Goal: Task Accomplishment & Management: Manage account settings

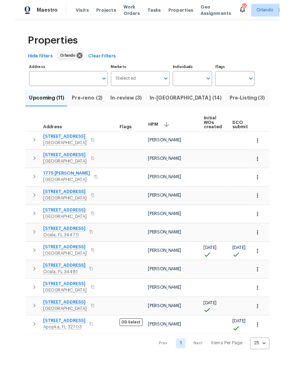
scroll to position [22, 0]
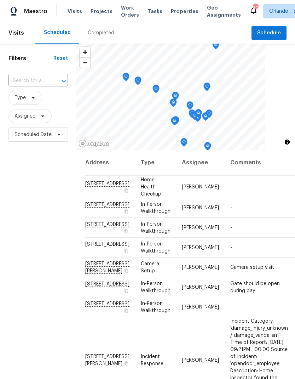
click at [127, 15] on span "Work Orders" at bounding box center [130, 11] width 18 height 14
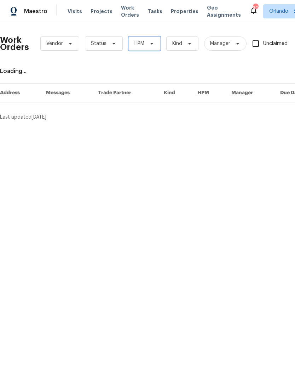
click at [146, 44] on span "HPM" at bounding box center [145, 43] width 32 height 14
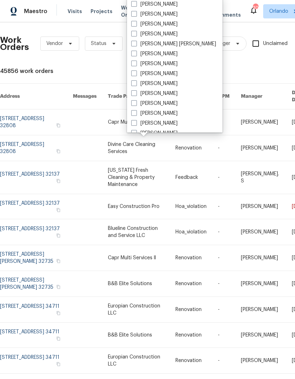
scroll to position [33, 0]
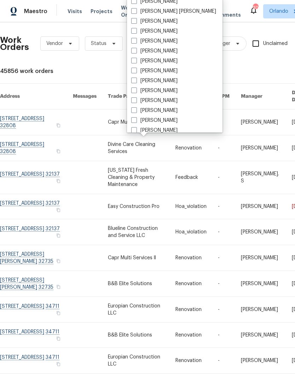
click at [172, 129] on label "[PERSON_NAME]" at bounding box center [154, 130] width 46 height 7
click at [136, 129] on input "[PERSON_NAME]" at bounding box center [133, 129] width 5 height 5
checkbox input "true"
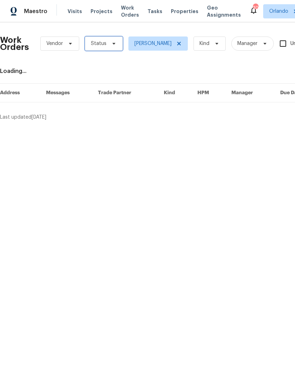
click at [114, 40] on span "Status" at bounding box center [104, 43] width 38 height 14
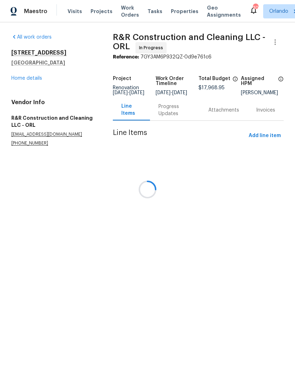
click at [25, 75] on div at bounding box center [147, 189] width 295 height 379
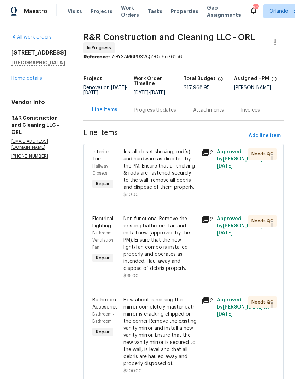
click at [19, 73] on div "413 Eastern Ave Saint Cloud, FL 34769 Home details" at bounding box center [38, 65] width 55 height 33
click at [24, 78] on link "Home details" at bounding box center [26, 78] width 31 height 5
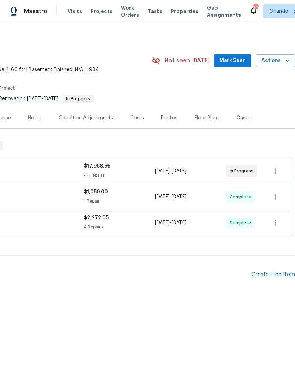
scroll to position [0, 105]
click at [234, 56] on button "Mark Seen" at bounding box center [233, 60] width 38 height 13
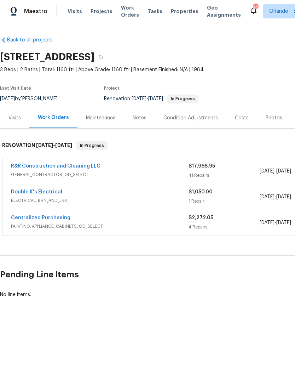
scroll to position [0, 0]
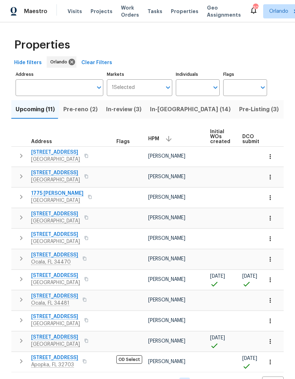
click at [168, 137] on icon "button" at bounding box center [169, 139] width 8 height 8
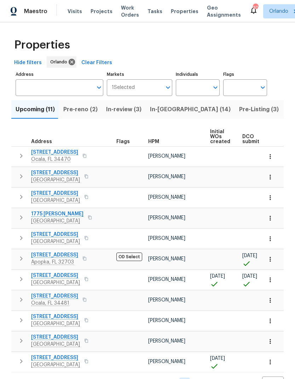
click at [165, 142] on button "button" at bounding box center [165, 142] width 2 height 2
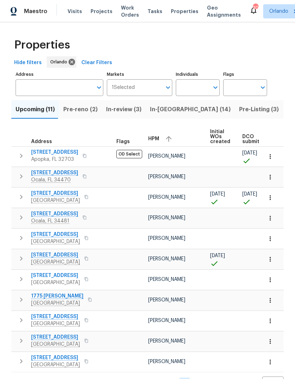
click at [167, 140] on icon "button" at bounding box center [169, 139] width 8 height 8
